Goal: Task Accomplishment & Management: Use online tool/utility

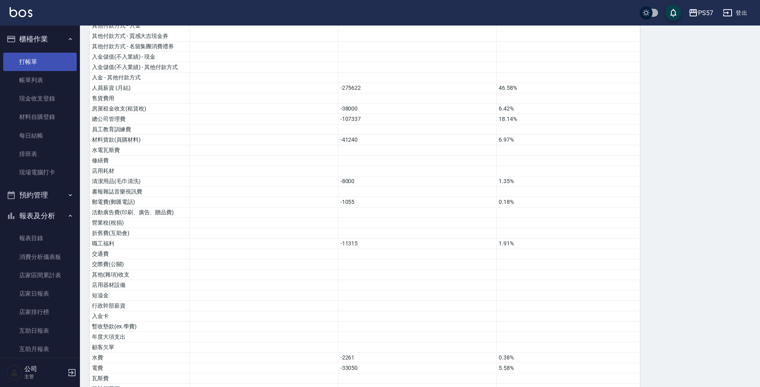
click at [27, 66] on link "打帳單" at bounding box center [40, 62] width 74 height 18
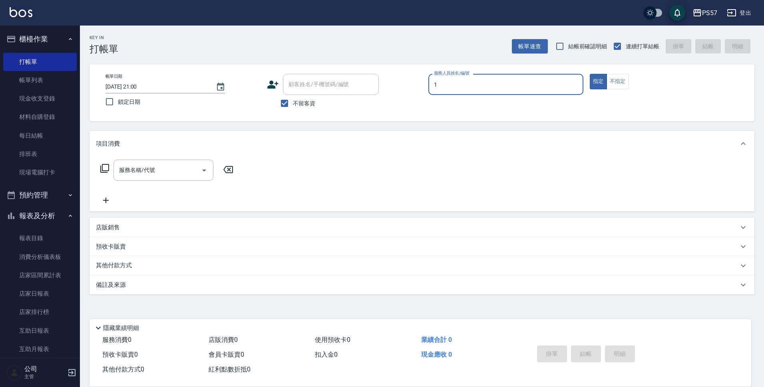
type input "Akin-1"
type button "true"
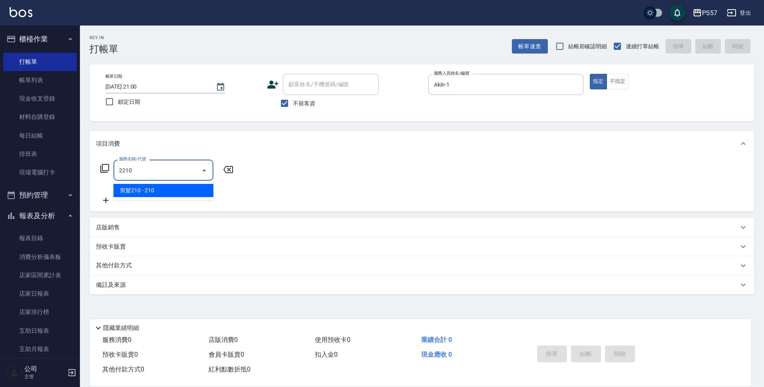
type input "剪髮210(2210)"
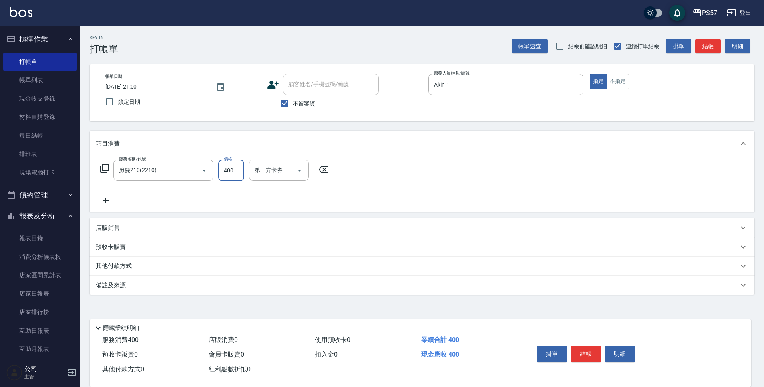
type input "400"
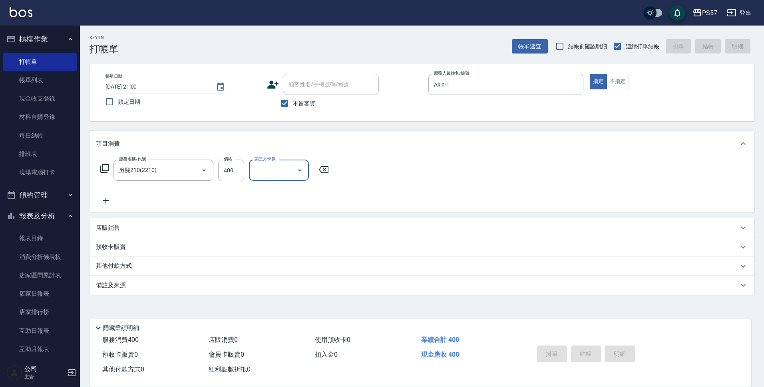
type input "[DATE] 21:01"
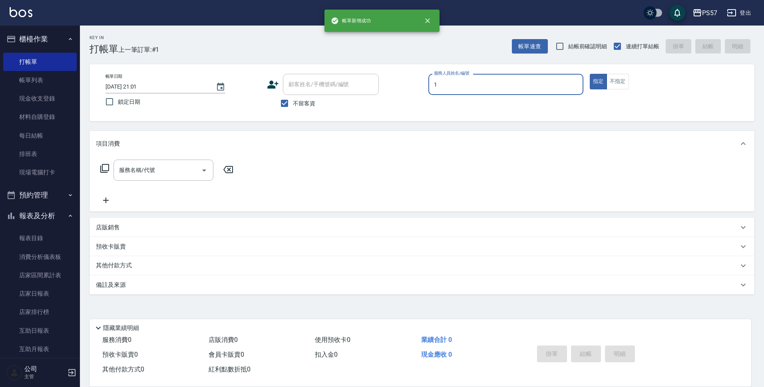
type input "Akin-1"
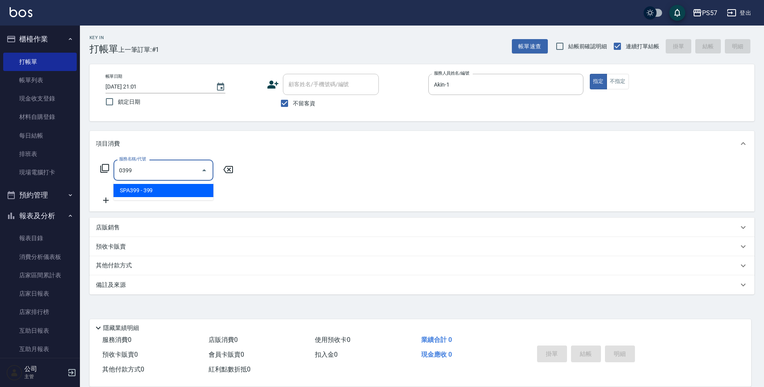
type input "SPA399(0399)"
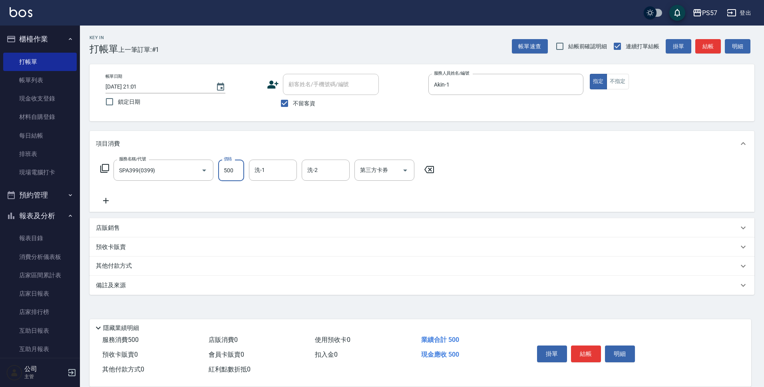
type input "500"
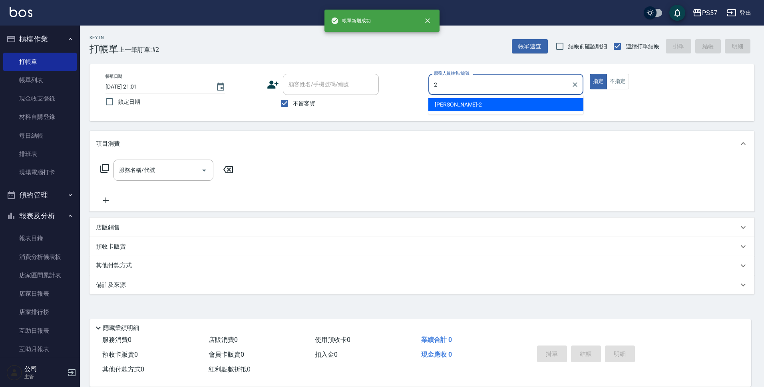
type input "圓圓-2"
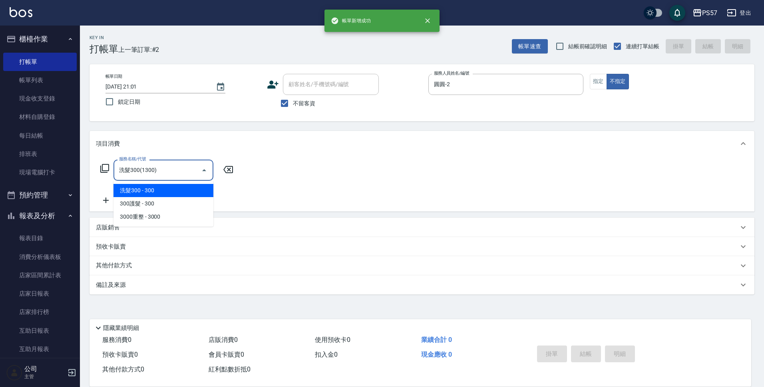
type input "洗髮300(1300)"
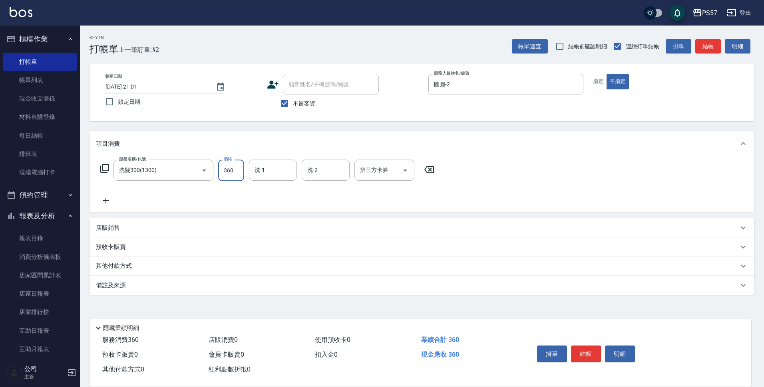
type input "360"
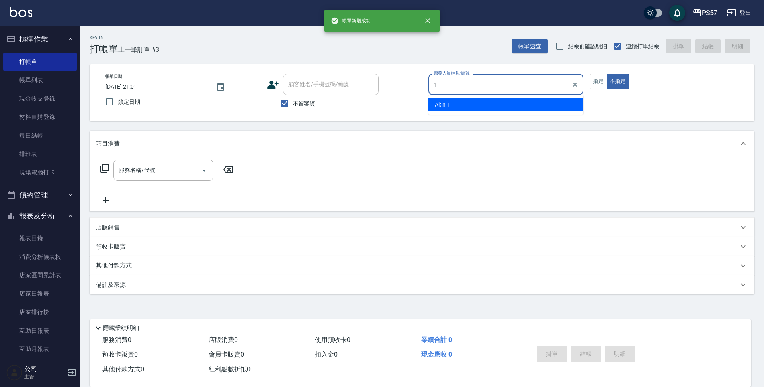
type input "Akin-1"
type button "false"
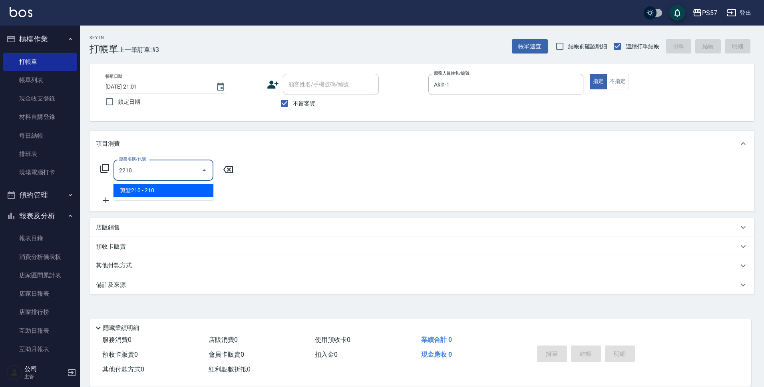
type input "剪髮210(2210)"
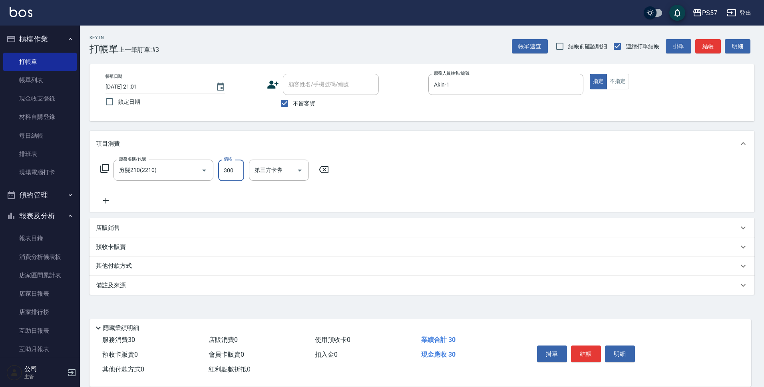
type input "300"
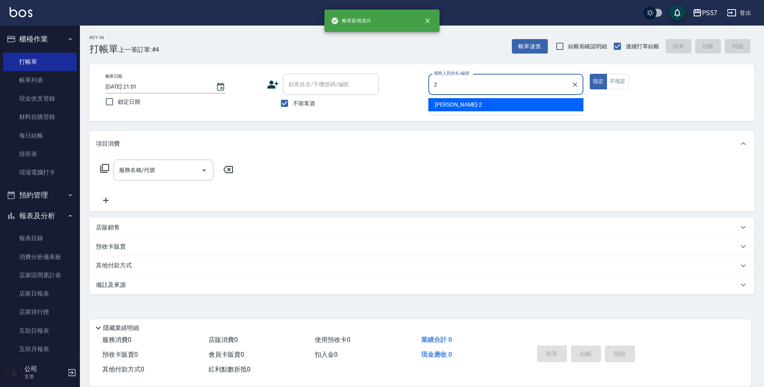
type input "圓圓-2"
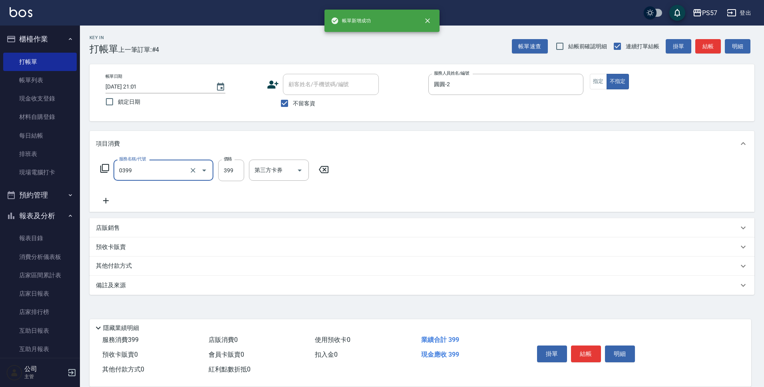
type input "SPA399(0399)"
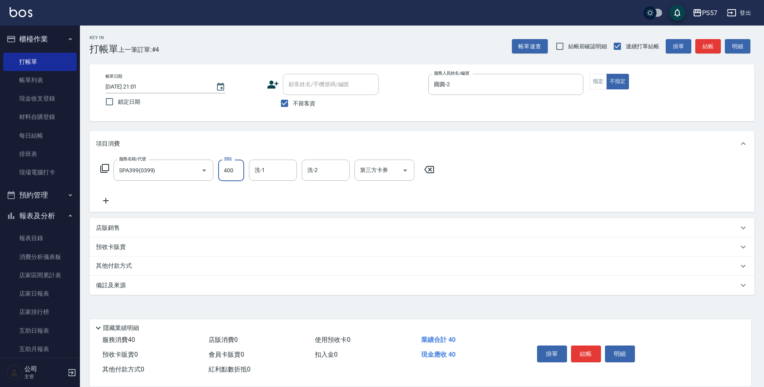
type input "400"
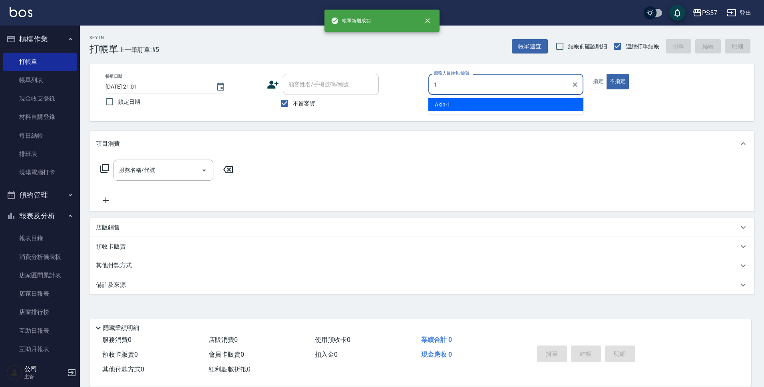
type input "Akin-1"
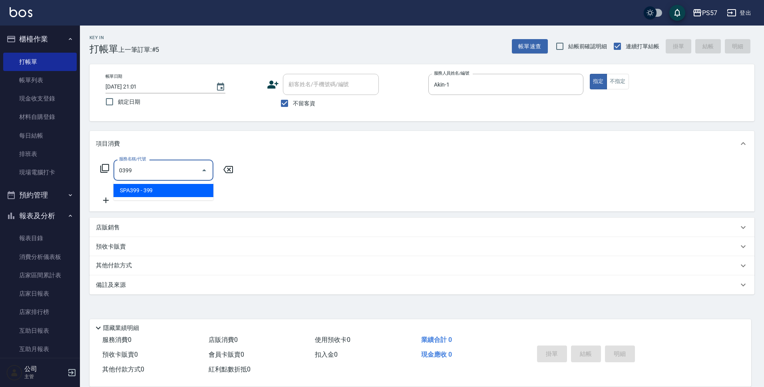
type input "SPA399(0399)"
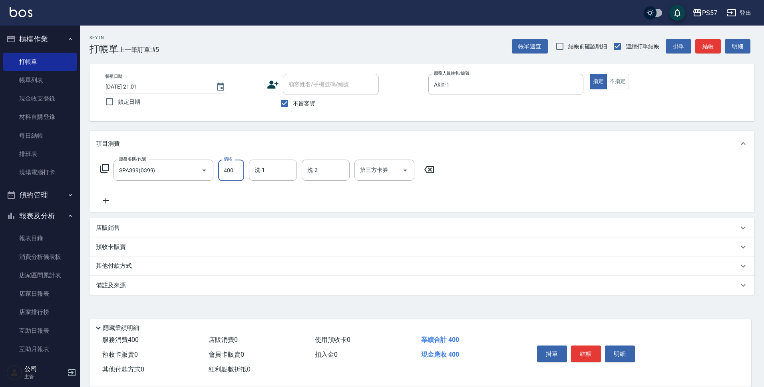
type input "400"
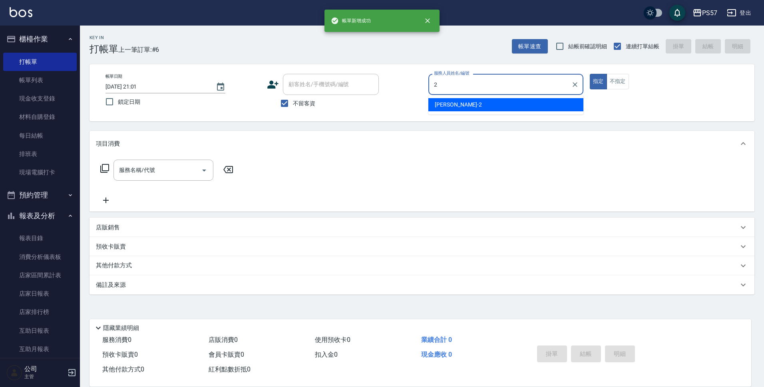
type input "圓圓-2"
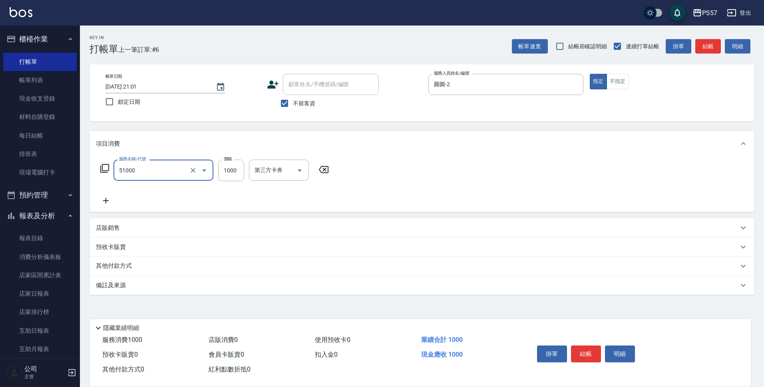
type input "任意金額染髮(51000)"
type input "1199"
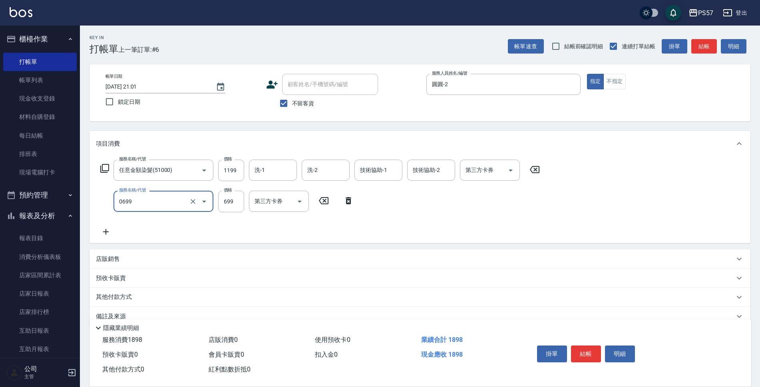
type input "SPA699(0699)"
type input "700"
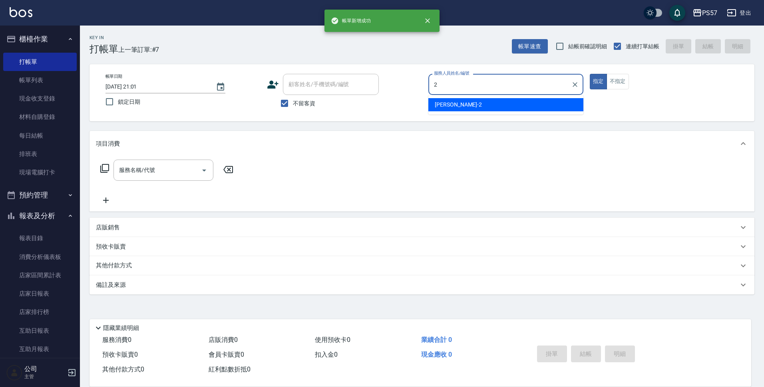
type input "圓圓-2"
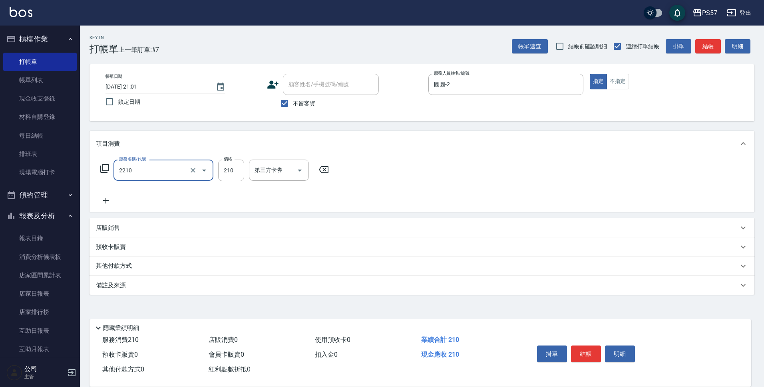
type input "剪髮210(2210)"
type input "250"
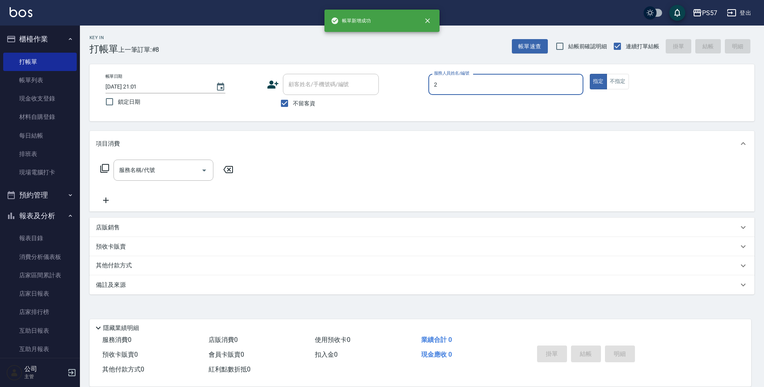
type input "圓圓-2"
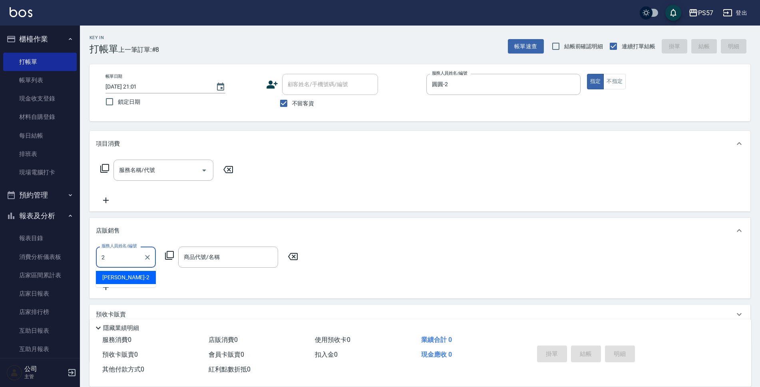
type input "圓圓-2"
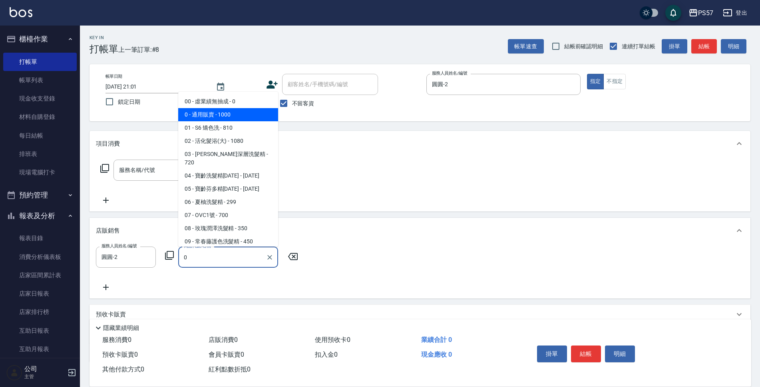
type input "通用販賣"
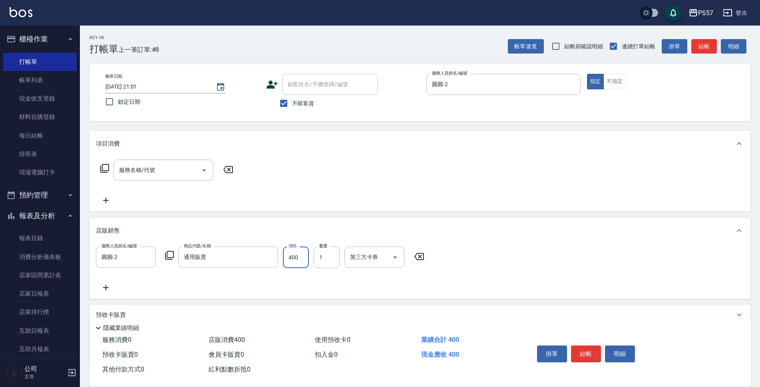
type input "400"
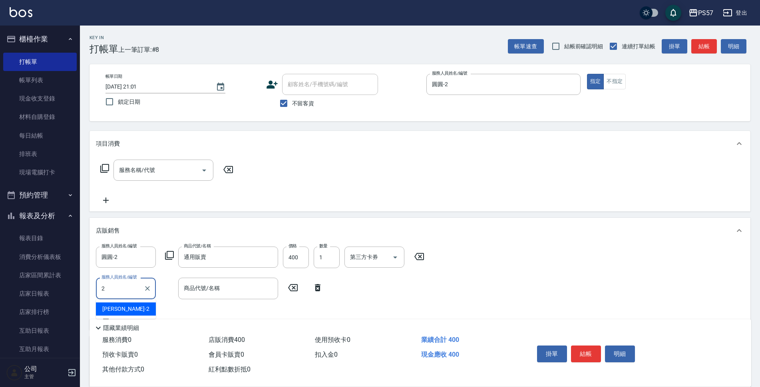
type input "圓圓-2"
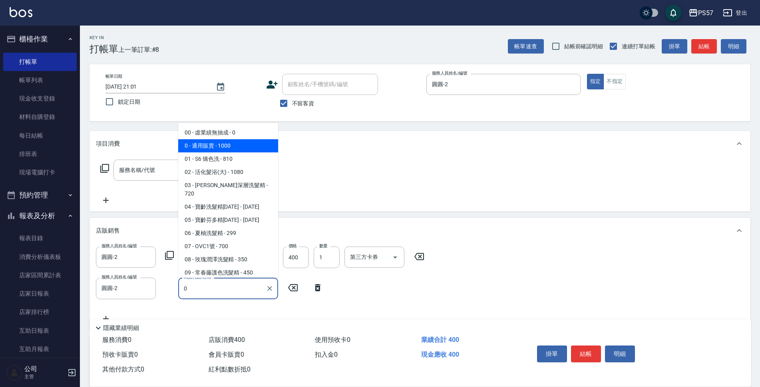
type input "通用販賣"
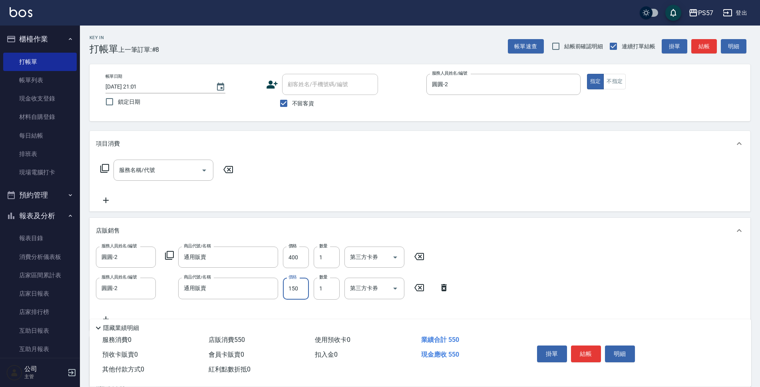
type input "150"
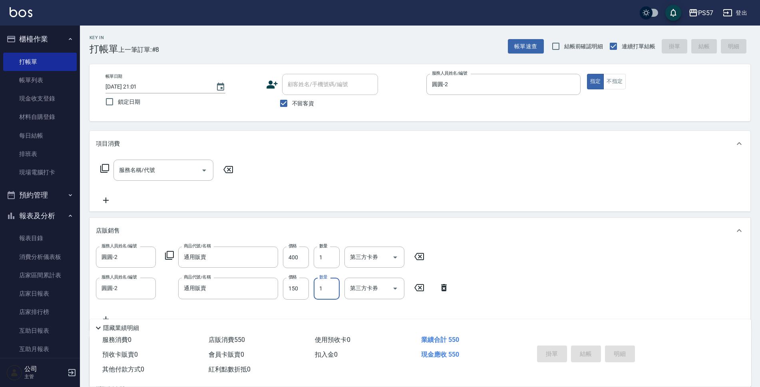
type input "[DATE] 21:02"
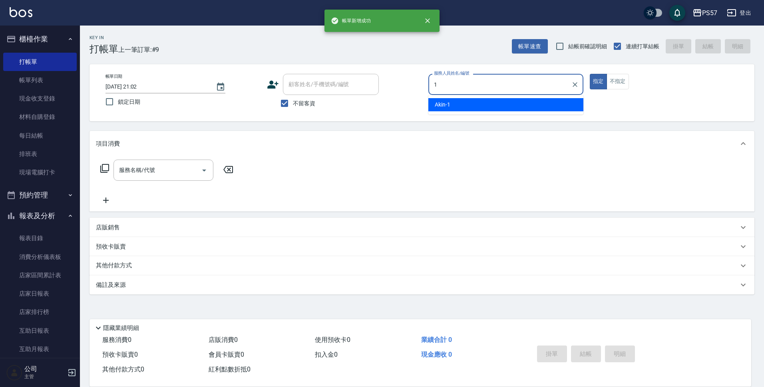
type input "Akin-1"
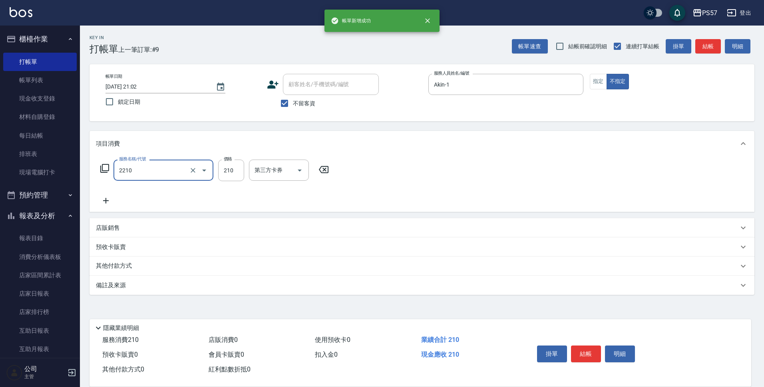
type input "剪髮210(2210)"
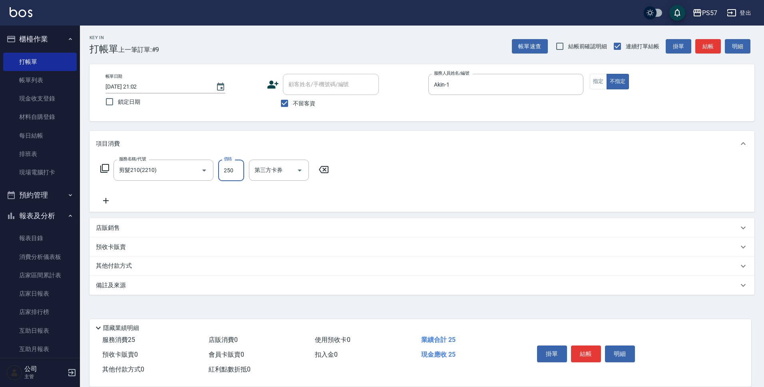
type input "250"
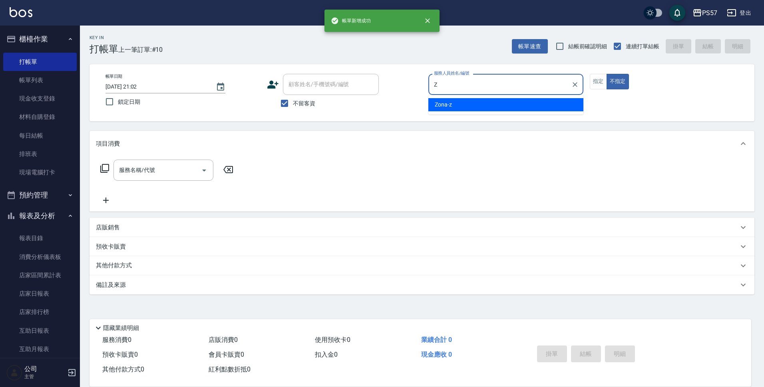
type input "Zona-z"
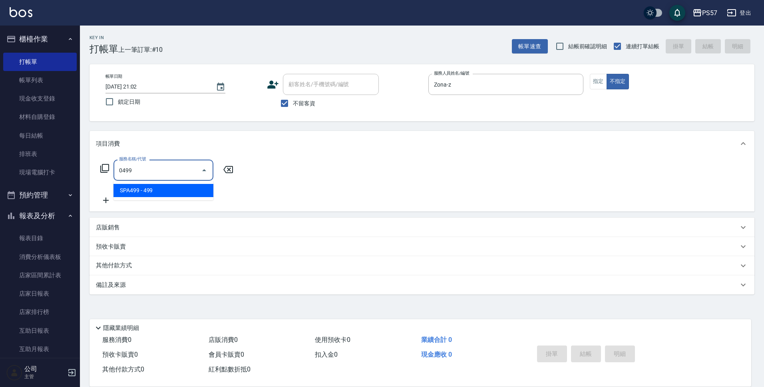
type input "SPA499(0499)"
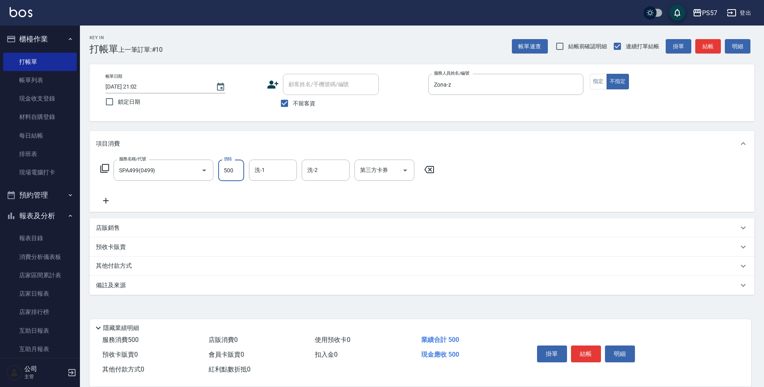
type input "500"
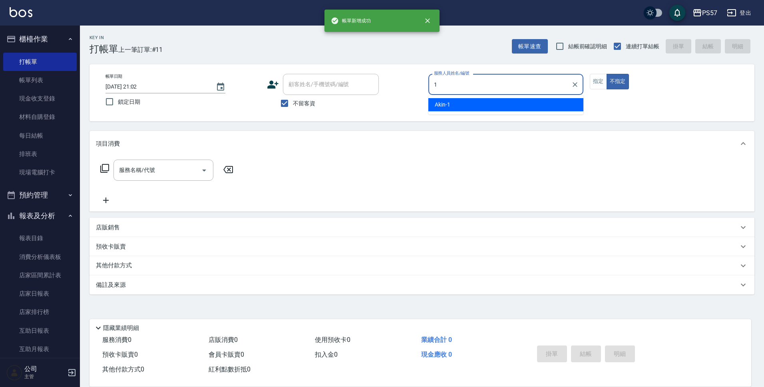
type input "Akin-1"
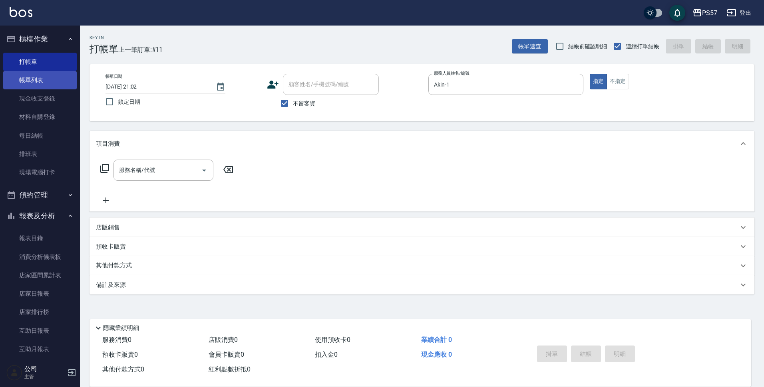
click at [43, 87] on link "帳單列表" at bounding box center [40, 80] width 74 height 18
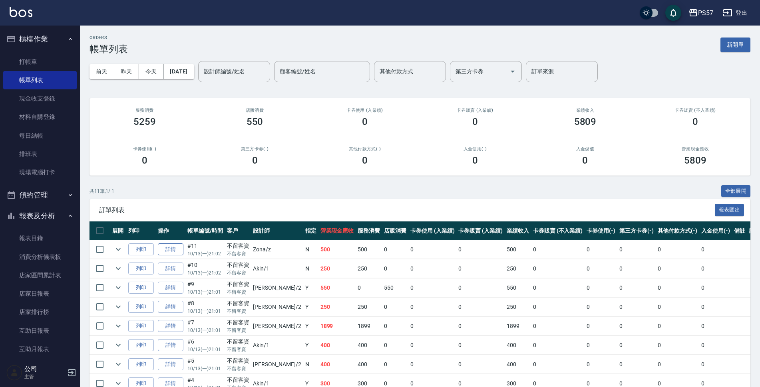
click at [171, 252] on link "詳情" at bounding box center [171, 250] width 26 height 12
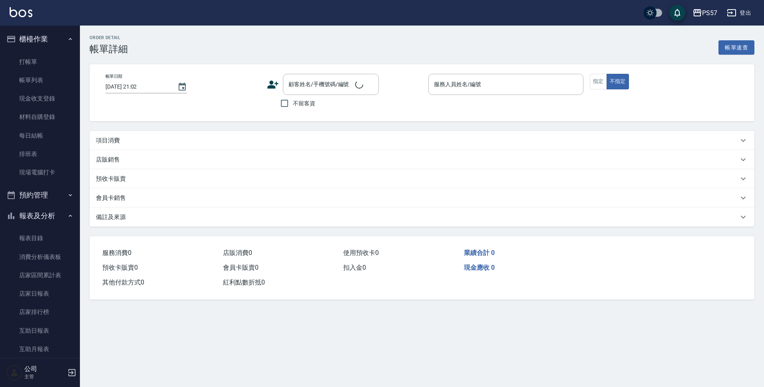
checkbox input "true"
type input "Zona-z"
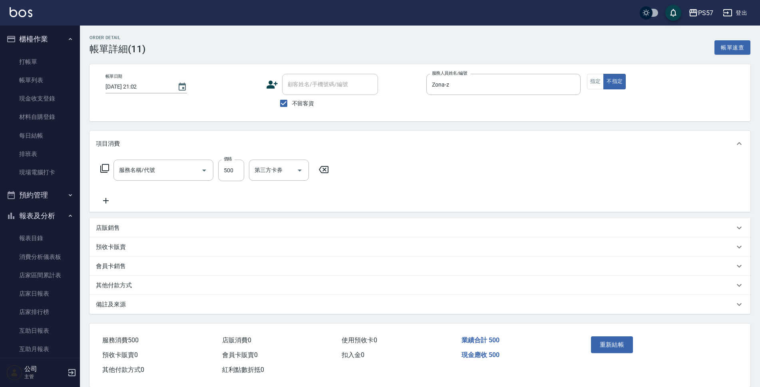
type input "SPA499(0499)"
drag, startPoint x: 593, startPoint y: 77, endPoint x: 600, endPoint y: 94, distance: 18.1
click at [593, 77] on button "指定" at bounding box center [595, 82] width 17 height 16
click at [604, 354] on div "重新結帳" at bounding box center [624, 351] width 72 height 35
click at [622, 340] on button "重新結帳" at bounding box center [612, 345] width 42 height 17
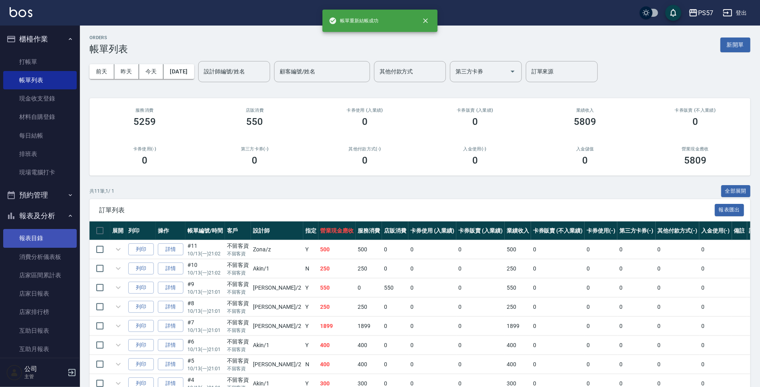
drag, startPoint x: 26, startPoint y: 238, endPoint x: 33, endPoint y: 231, distance: 9.9
click at [28, 238] on link "報表目錄" at bounding box center [40, 238] width 74 height 18
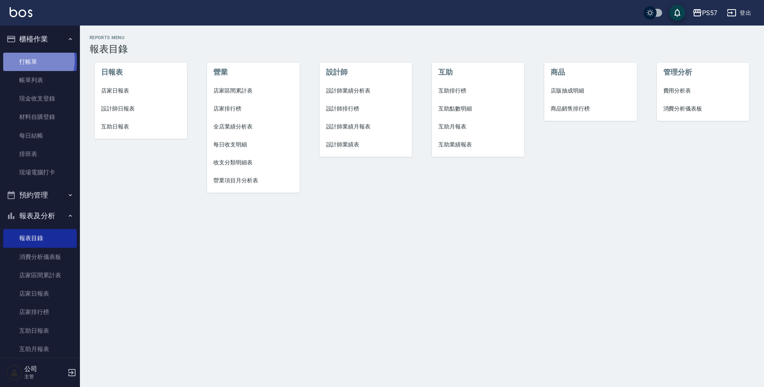
click at [33, 60] on link "打帳單" at bounding box center [40, 62] width 74 height 18
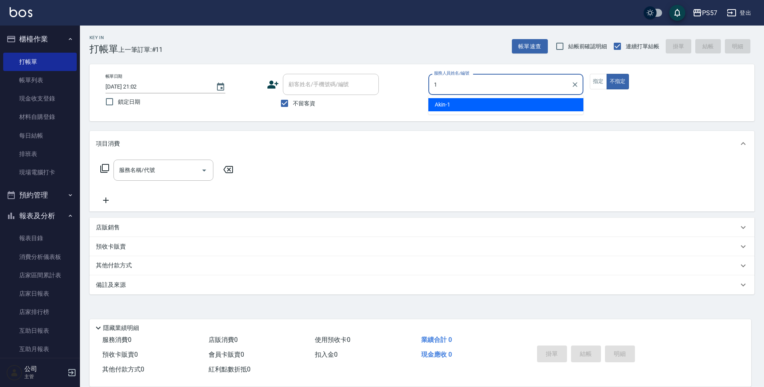
type input "Akin-1"
type button "false"
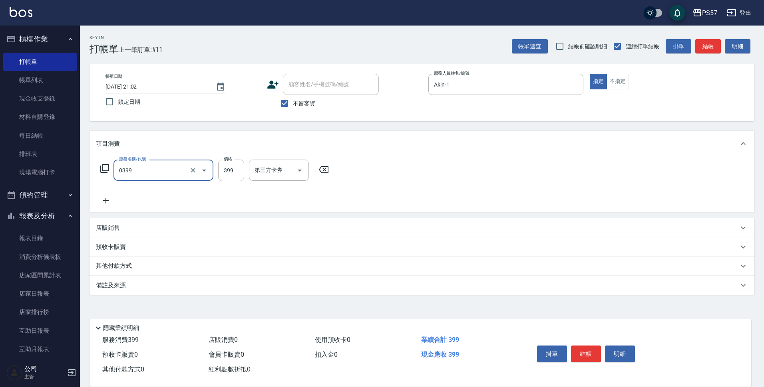
type input "SPA399(0399)"
type input "500"
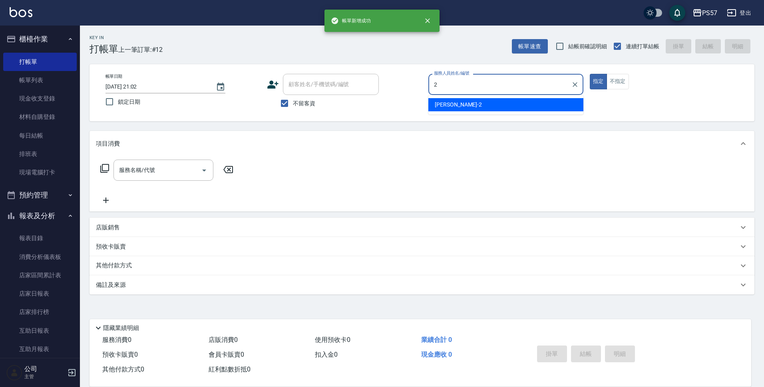
type input "圓圓-2"
type button "true"
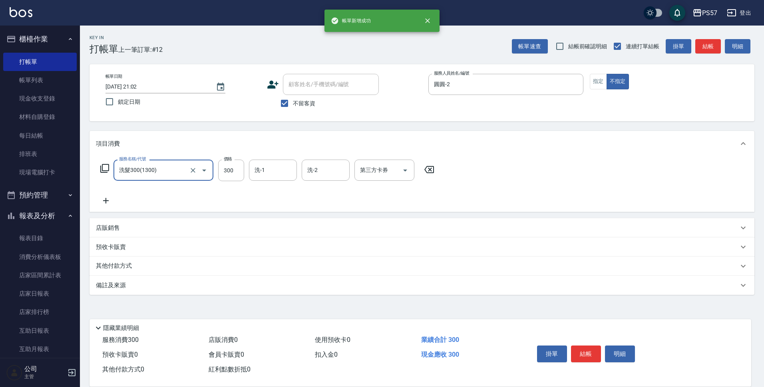
type input "洗髮300(1300)"
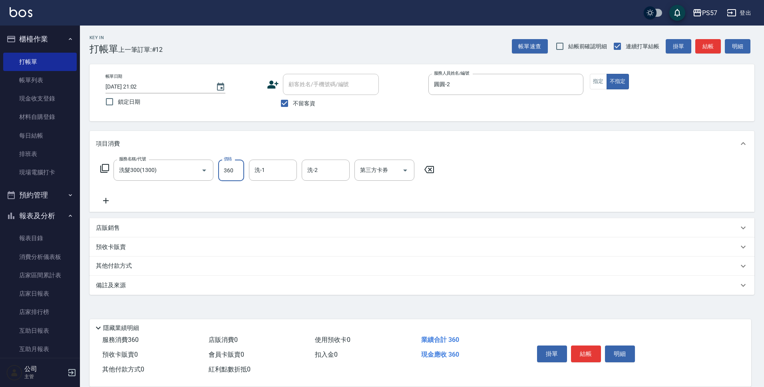
type input "360"
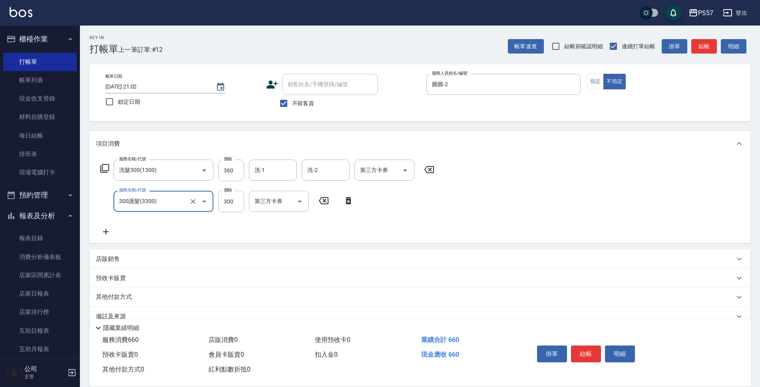
type input "300護髮(3300)"
type input "100"
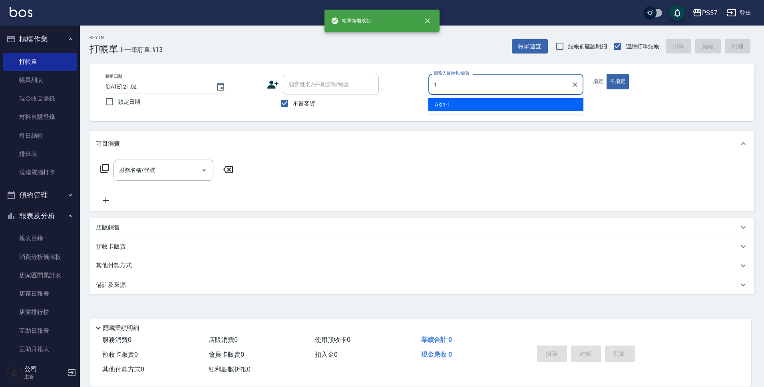
type input "Akin-1"
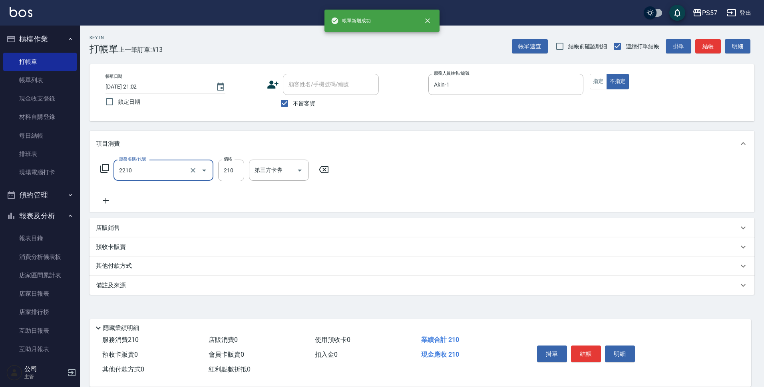
type input "剪髮210(2210)"
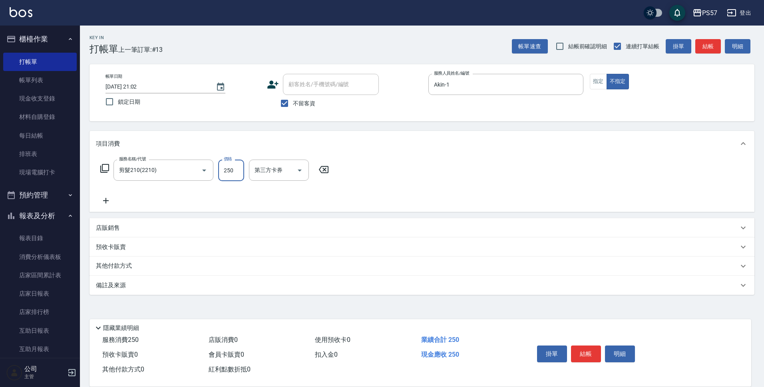
type input "250"
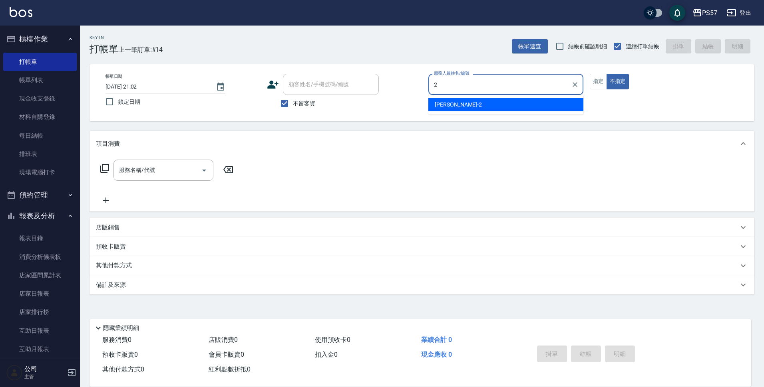
type input "圓圓-2"
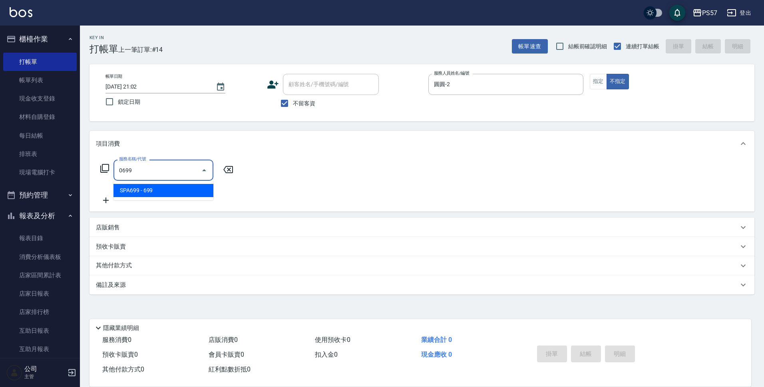
type input "SPA699(0699)"
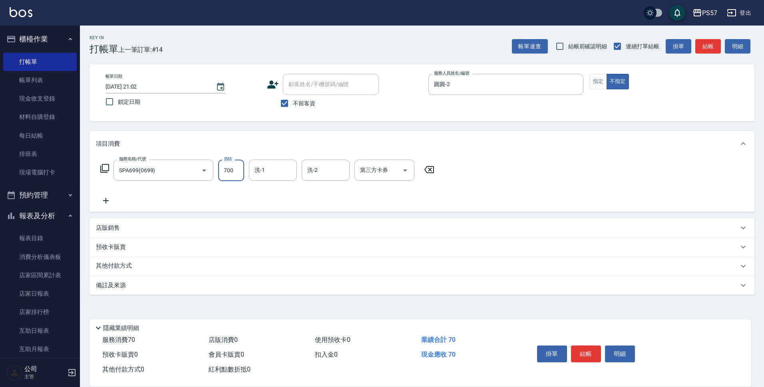
type input "700"
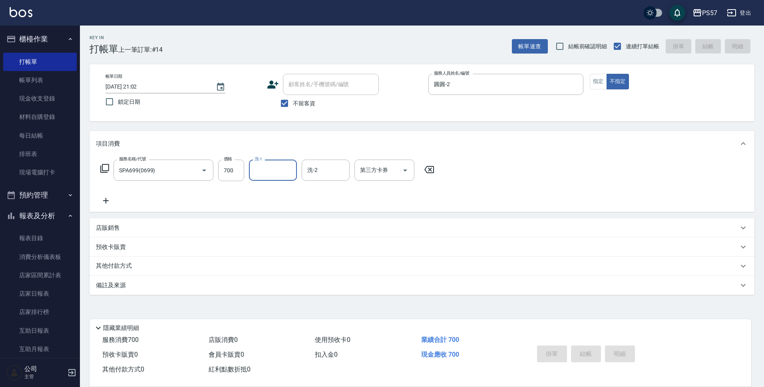
type input "[DATE] 21:03"
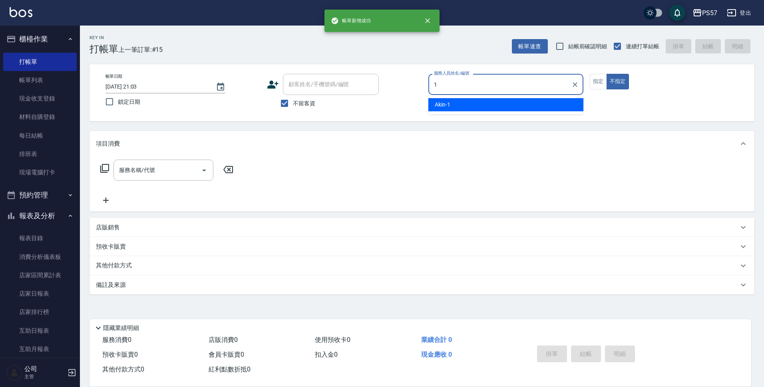
type input "Akin-1"
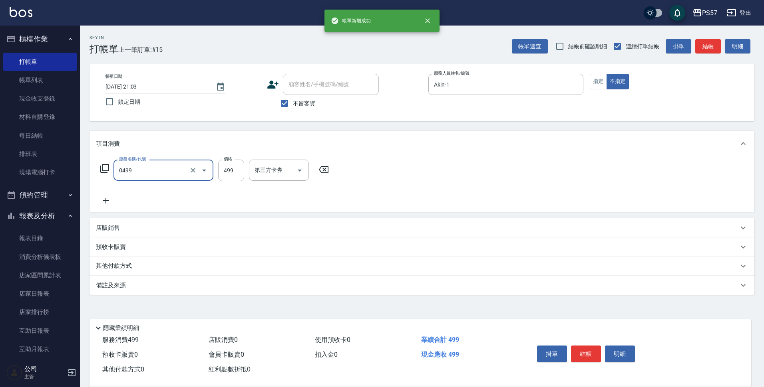
type input "SPA499(0499)"
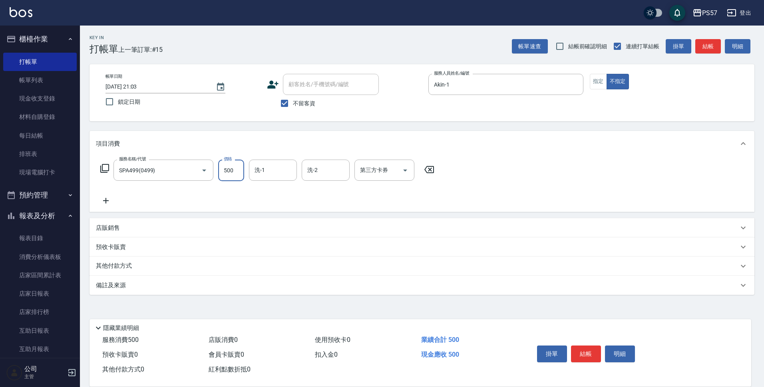
type input "500"
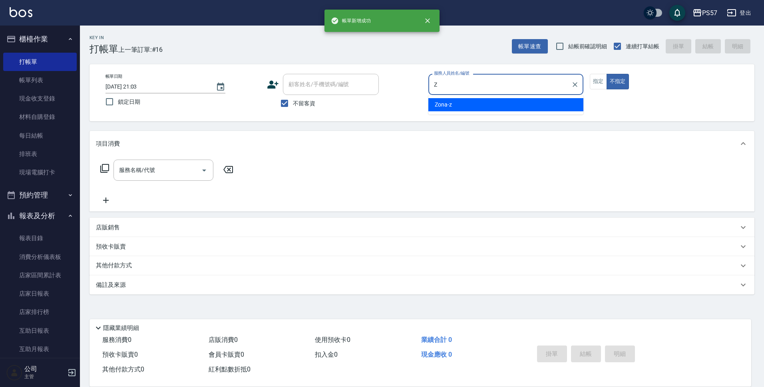
type input "Zona-z"
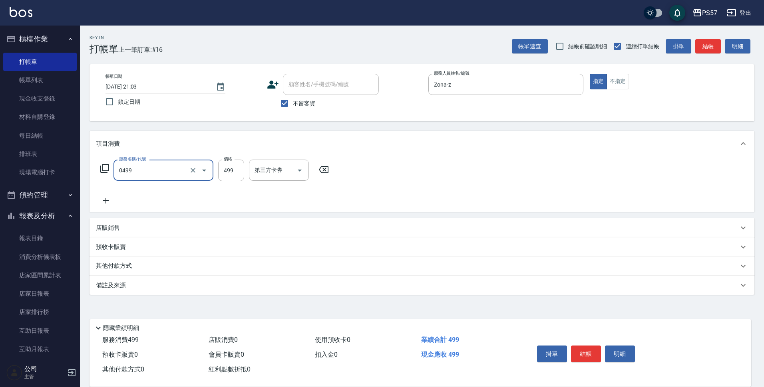
type input "SPA499(0499)"
type input "500"
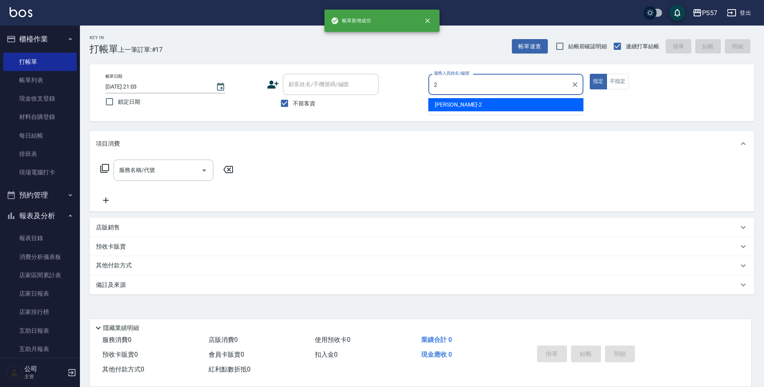
type input "圓圓-2"
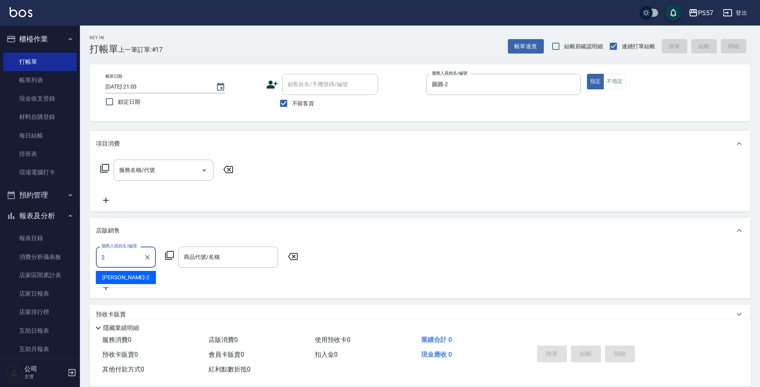
type input "圓圓-2"
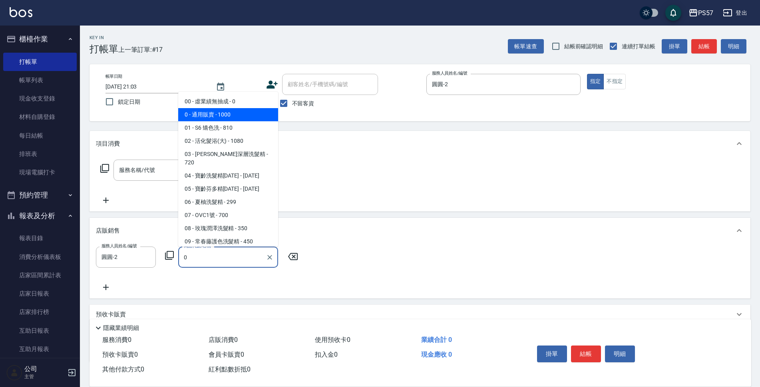
type input "通用販賣"
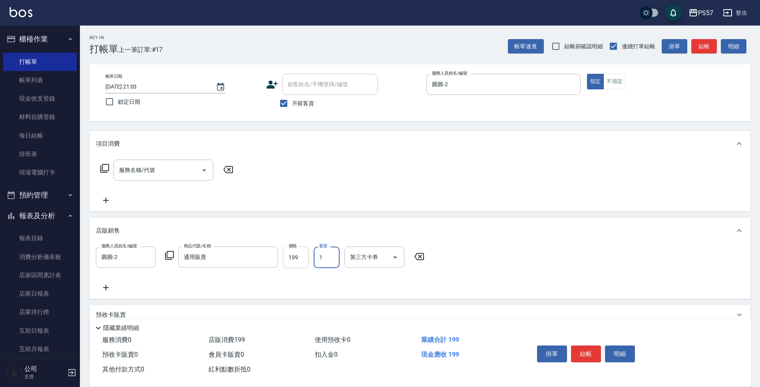
click at [303, 258] on input "199" at bounding box center [296, 258] width 26 height 22
type input "150"
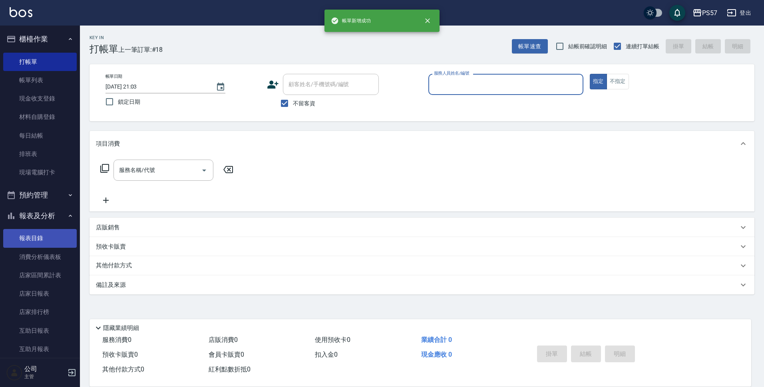
click at [32, 241] on link "報表目錄" at bounding box center [40, 238] width 74 height 18
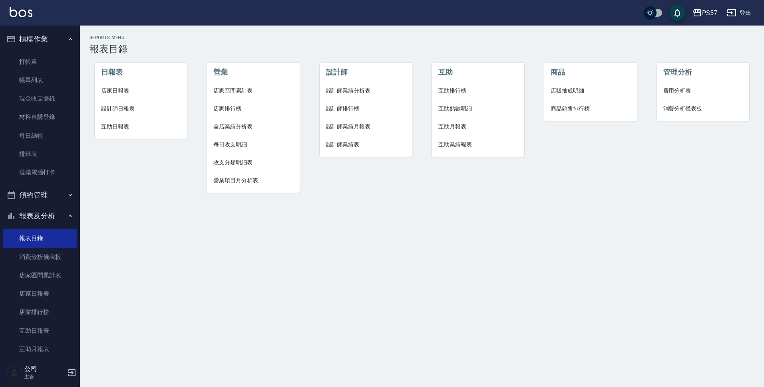
click at [122, 92] on span "店家日報表" at bounding box center [141, 91] width 80 height 8
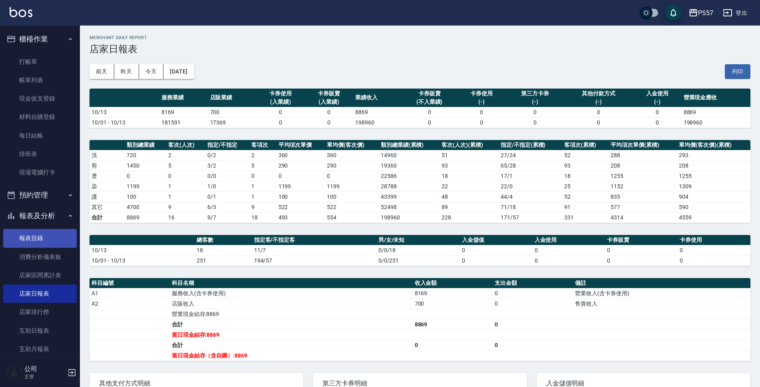
click at [39, 239] on link "報表目錄" at bounding box center [40, 238] width 74 height 18
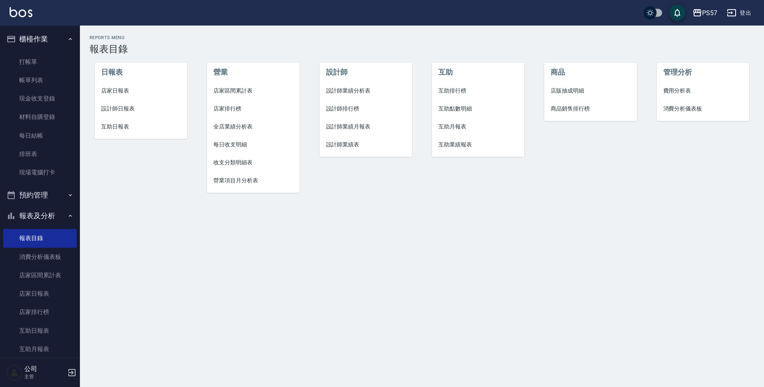
click at [124, 107] on span "設計師日報表" at bounding box center [141, 109] width 80 height 8
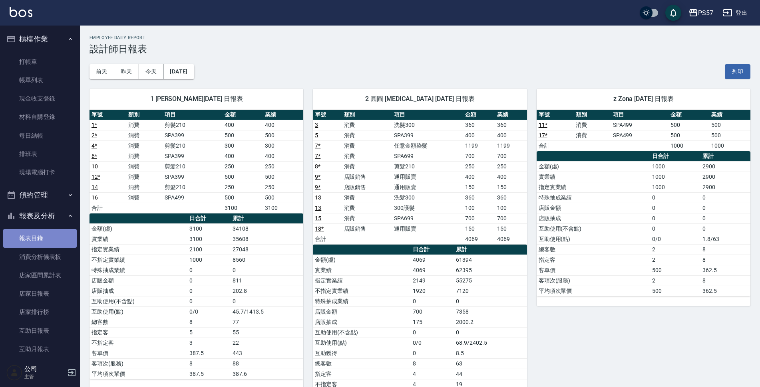
click at [42, 236] on link "報表目錄" at bounding box center [40, 238] width 74 height 18
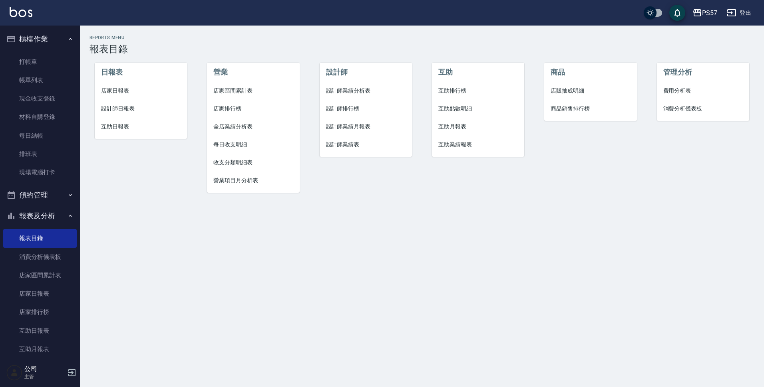
click at [121, 91] on span "店家日報表" at bounding box center [141, 91] width 80 height 8
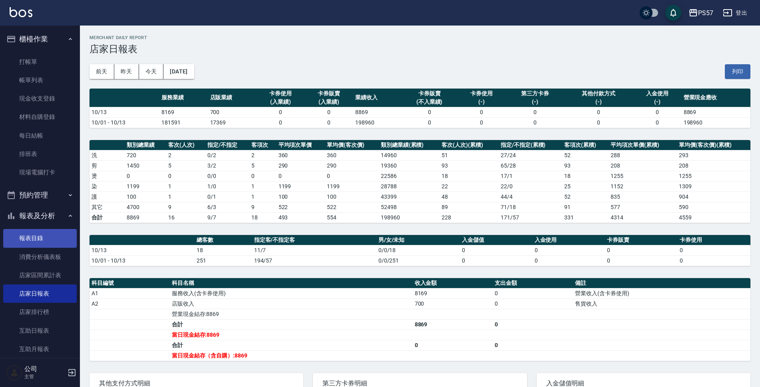
click at [35, 238] on link "報表目錄" at bounding box center [40, 238] width 74 height 18
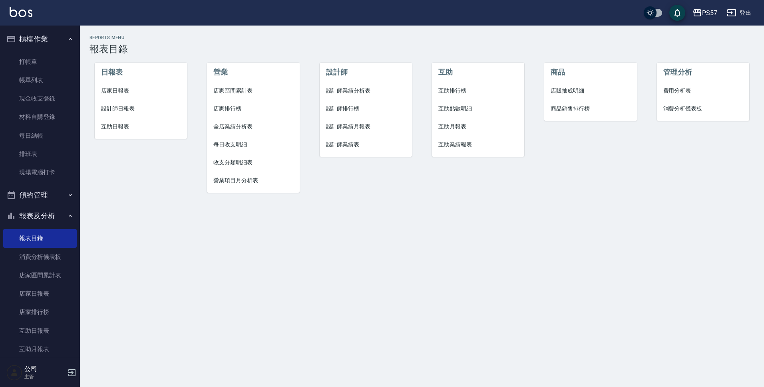
click at [126, 105] on span "設計師日報表" at bounding box center [141, 109] width 80 height 8
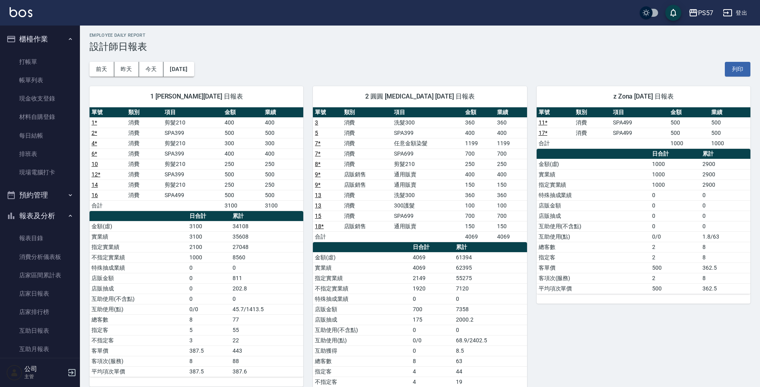
scroll to position [40, 0]
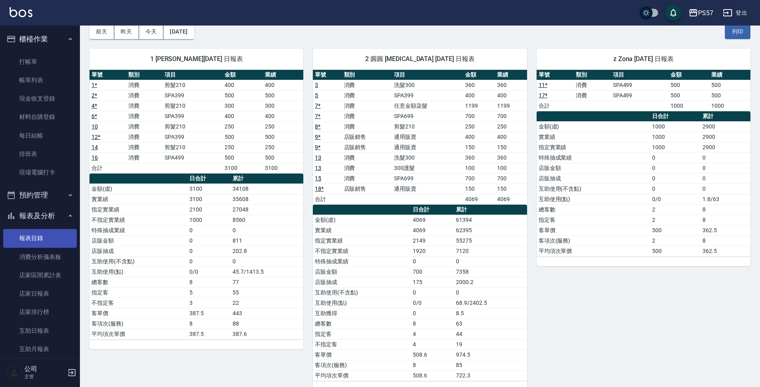
click at [31, 234] on link "報表目錄" at bounding box center [40, 238] width 74 height 18
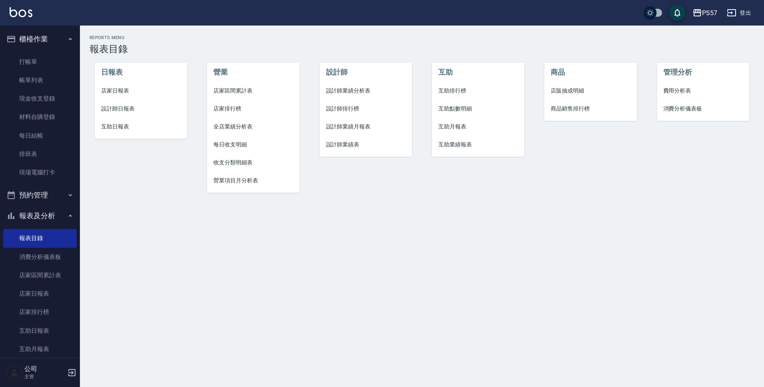
click at [112, 124] on span "互助日報表" at bounding box center [141, 127] width 80 height 8
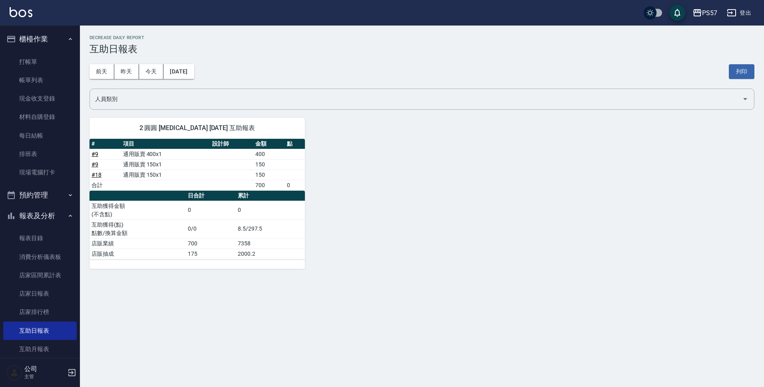
click at [435, 74] on div "[DATE] [DATE] [DATE] [DATE] 列印" at bounding box center [421, 72] width 665 height 34
